Goal: Entertainment & Leisure: Consume media (video, audio)

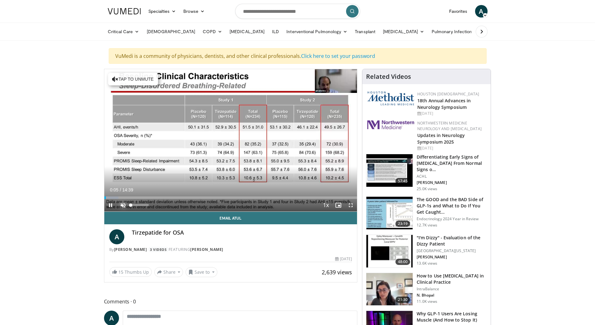
click at [123, 205] on span "Video Player" at bounding box center [123, 205] width 13 height 13
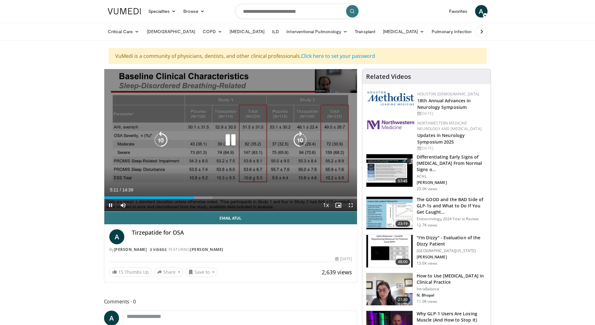
click at [159, 138] on icon "Video Player" at bounding box center [161, 140] width 18 height 18
click at [161, 138] on icon "Video Player" at bounding box center [161, 140] width 18 height 18
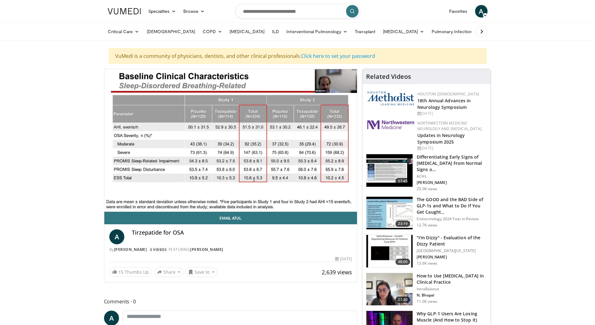
drag, startPoint x: 283, startPoint y: 112, endPoint x: 317, endPoint y: 209, distance: 103.0
click at [316, 178] on div "40 seconds Tap to unmute" at bounding box center [230, 140] width 253 height 142
